Goal: Transaction & Acquisition: Purchase product/service

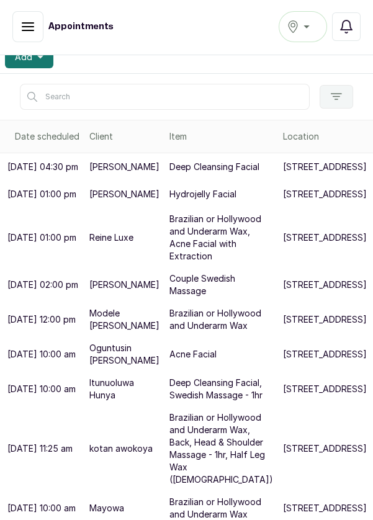
scroll to position [236, 0]
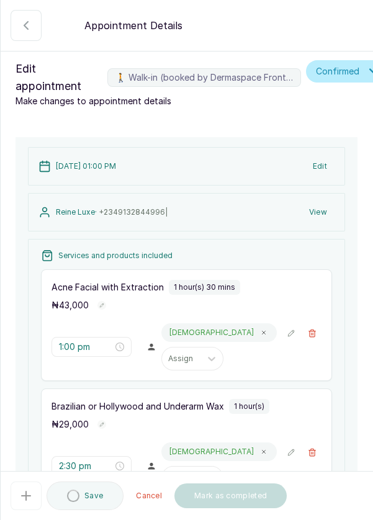
click at [310, 443] on button "🚶 Walk-in (booked by Dermaspace Frontdesk)" at bounding box center [312, 452] width 19 height 19
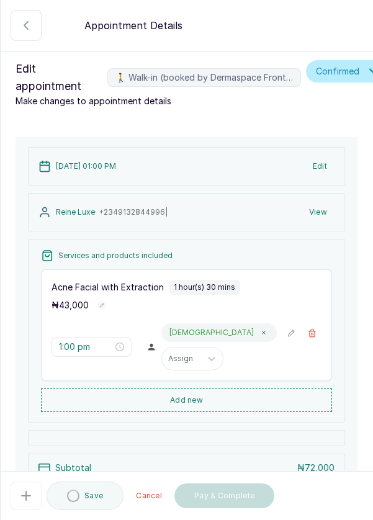
scroll to position [64, 0]
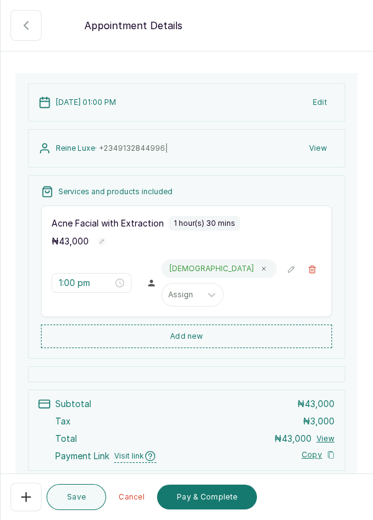
click at [236, 337] on button "Add new" at bounding box center [186, 337] width 291 height 24
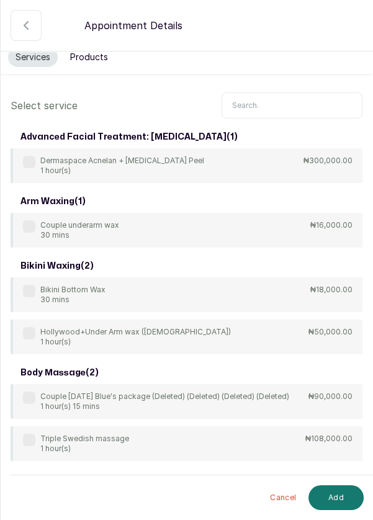
scroll to position [10, 0]
click at [274, 103] on input "text" at bounding box center [292, 106] width 141 height 26
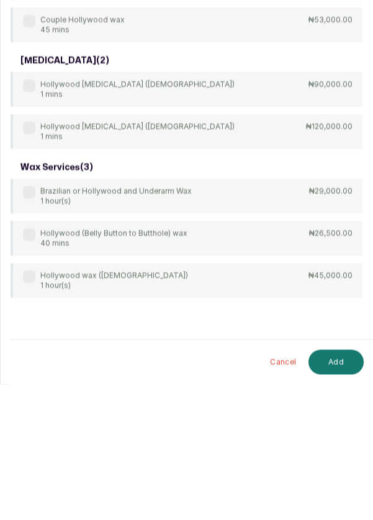
scroll to position [1, 0]
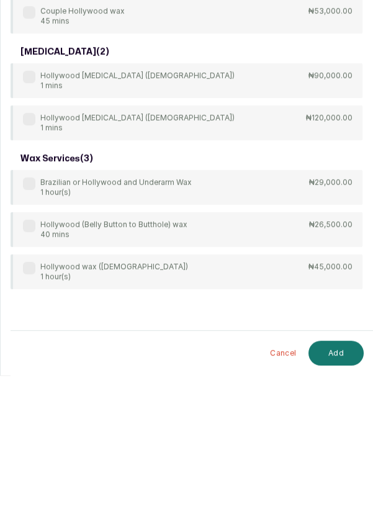
type input "Hollywood"
click at [218, 374] on div "Hollywood (Belly Button to Butthole) wax 40 mins ₦26,500.00" at bounding box center [187, 374] width 352 height 35
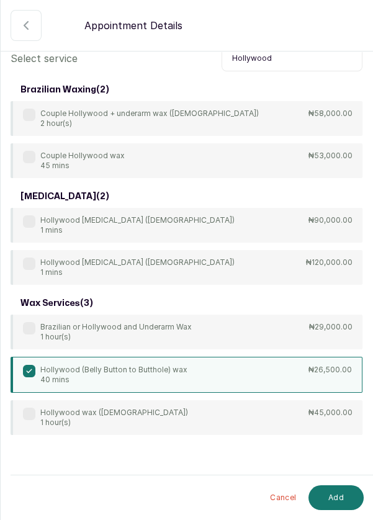
click at [333, 502] on button "Add" at bounding box center [336, 497] width 55 height 25
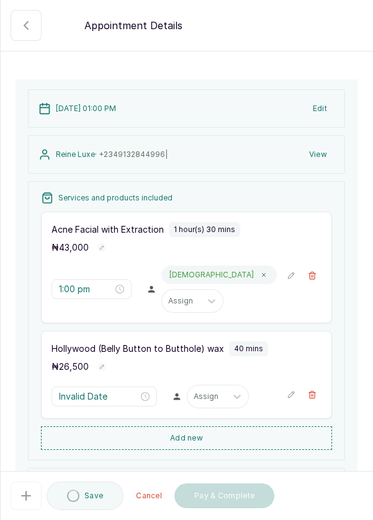
type input "2:30 pm"
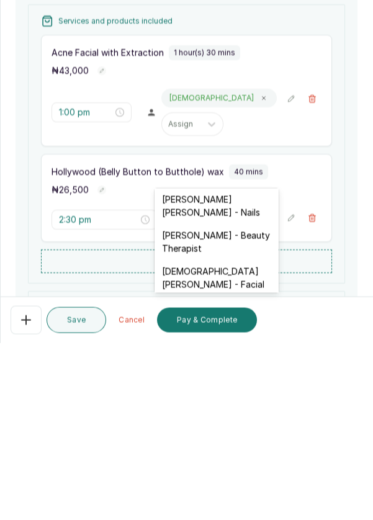
scroll to position [594, 0]
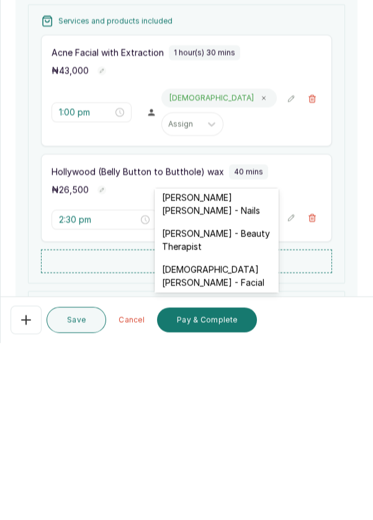
click at [241, 435] on div "Christiana Aluku - Facial" at bounding box center [217, 453] width 124 height 36
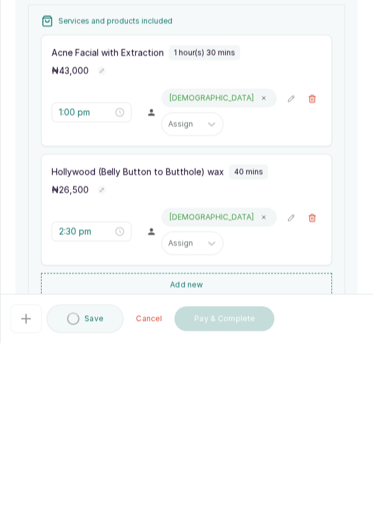
scroll to position [1, 0]
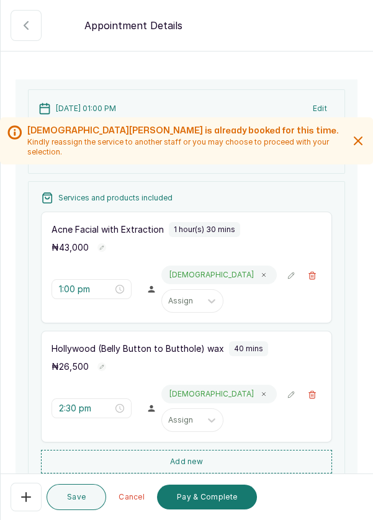
click at [78, 493] on button "Save" at bounding box center [77, 497] width 60 height 26
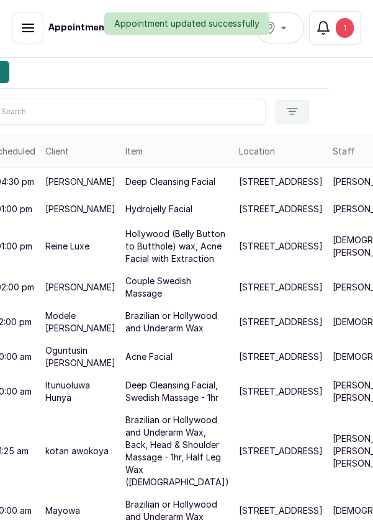
scroll to position [236, 45]
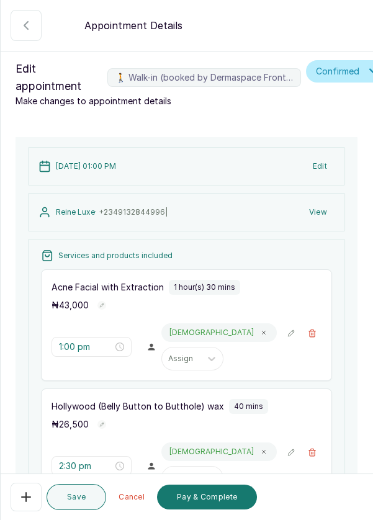
scroll to position [263, 0]
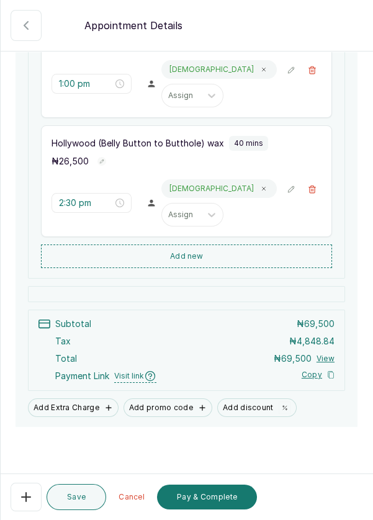
click at [220, 499] on button "Pay & Complete" at bounding box center [207, 497] width 100 height 25
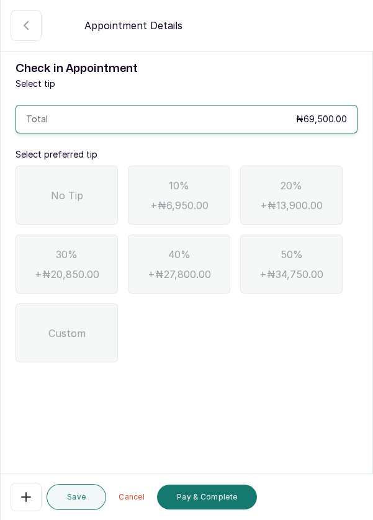
scroll to position [0, 0]
click at [47, 186] on div "No Tip" at bounding box center [67, 195] width 102 height 59
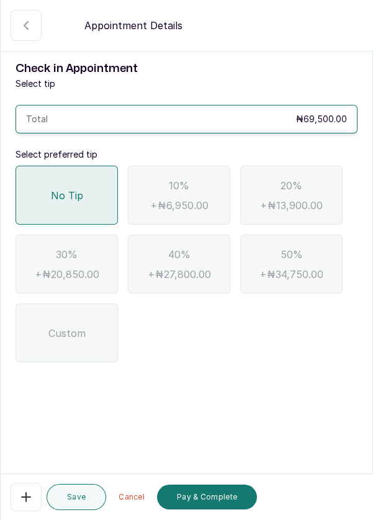
click at [222, 500] on button "Pay & Complete" at bounding box center [207, 497] width 100 height 25
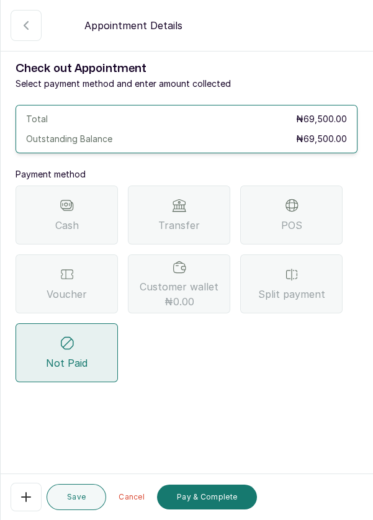
click at [161, 206] on div "Transfer" at bounding box center [179, 215] width 102 height 59
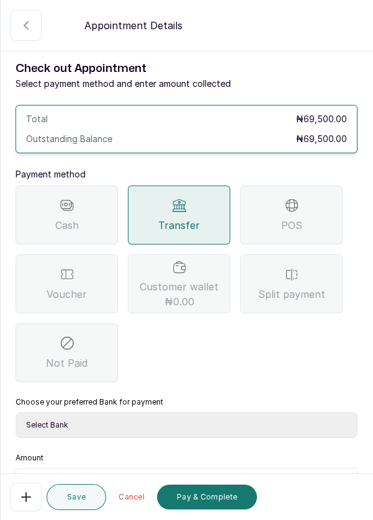
click at [293, 423] on select "Select Bank DERMASPACE ESTHETIC & WELLNESS CENT Sterling Bank DERMASPACEEST/DER…" at bounding box center [187, 425] width 342 height 26
select select "2e74708a-ec72-4623-8678-53c89a685e54"
click at [16, 412] on select "Select Bank DERMASPACE ESTHETIC & WELLNESS CENT Sterling Bank DERMASPACEEST/DER…" at bounding box center [187, 425] width 342 height 26
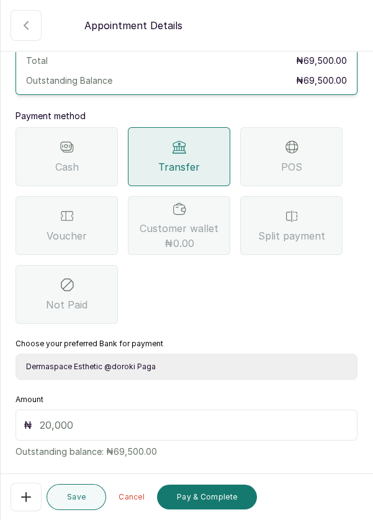
scroll to position [82, 0]
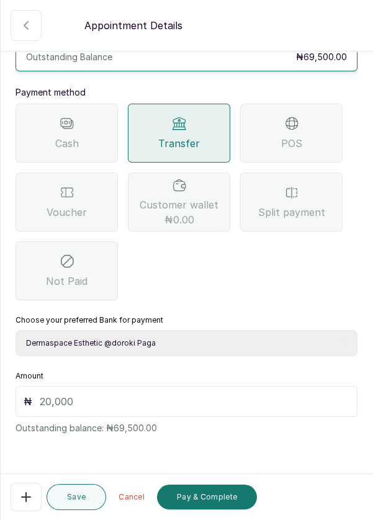
click at [246, 407] on input "text" at bounding box center [195, 401] width 310 height 15
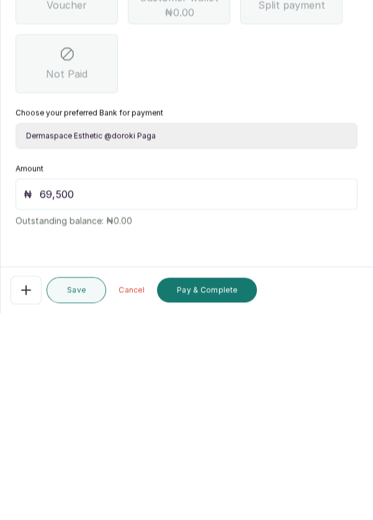
scroll to position [60, 0]
type input "69,500"
click at [210, 498] on button "Pay & Complete" at bounding box center [207, 497] width 100 height 25
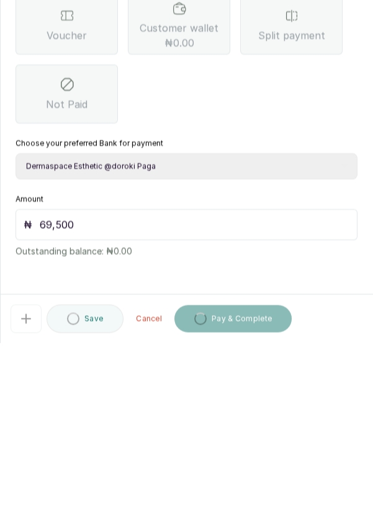
scroll to position [1, 0]
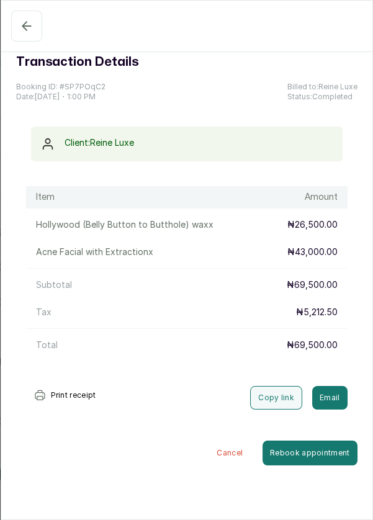
click at [17, 27] on button "Confirmed" at bounding box center [26, 26] width 31 height 31
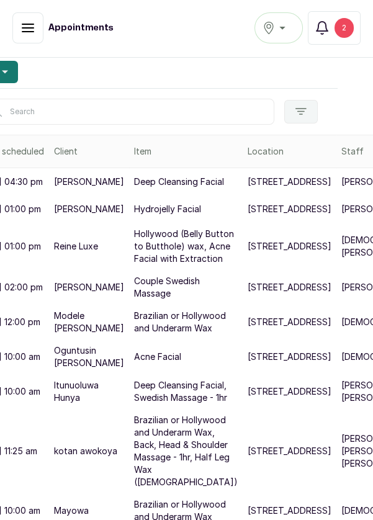
scroll to position [220, 35]
click at [341, 203] on p "[PERSON_NAME]" at bounding box center [376, 209] width 70 height 12
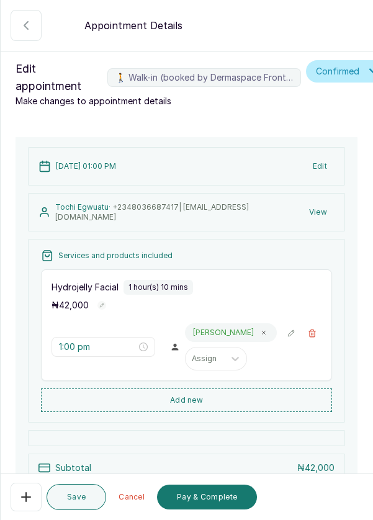
scroll to position [144, 0]
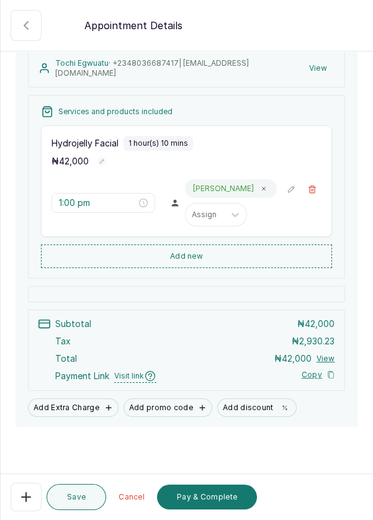
click at [14, 24] on button "🚶 Walk-in (booked by Dermaspace Frontdesk)" at bounding box center [26, 25] width 31 height 31
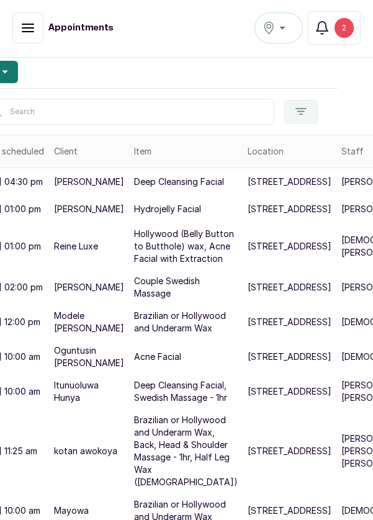
click at [340, 26] on div "2" at bounding box center [344, 28] width 19 height 20
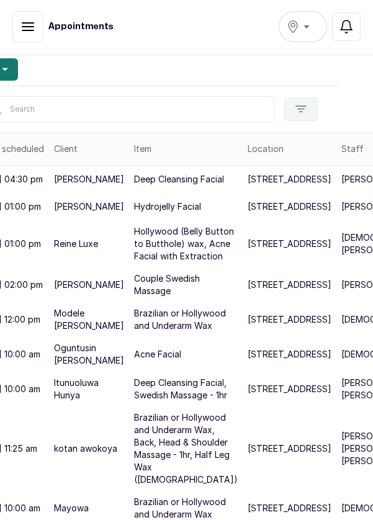
scroll to position [343, 35]
click at [353, 27] on icon "button" at bounding box center [346, 26] width 15 height 15
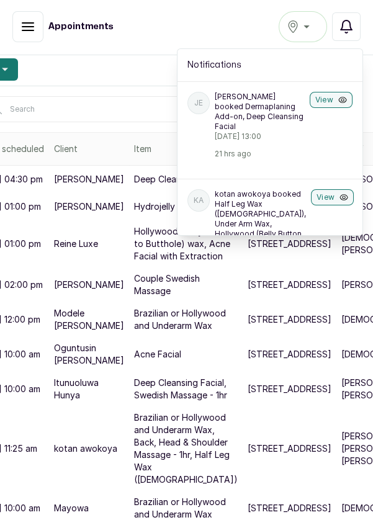
scroll to position [0, 0]
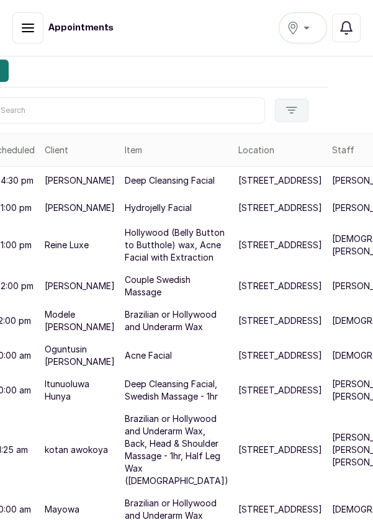
scroll to position [186, 0]
